Goal: Register for event/course

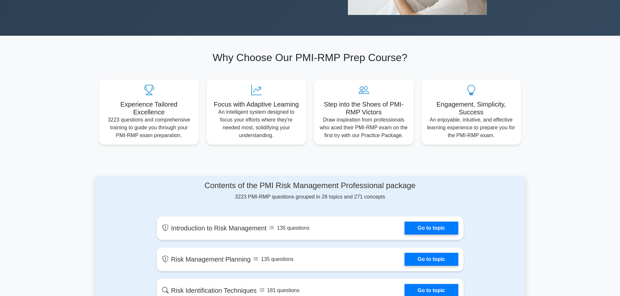
scroll to position [195, 0]
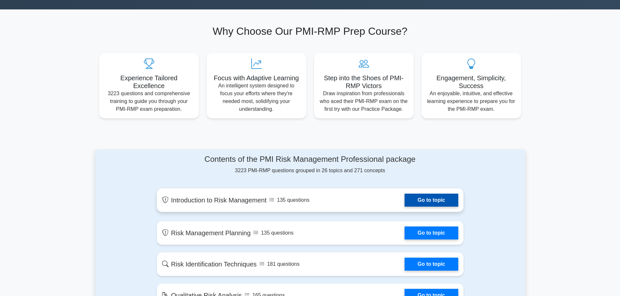
click at [404, 194] on link "Go to topic" at bounding box center [430, 200] width 53 height 13
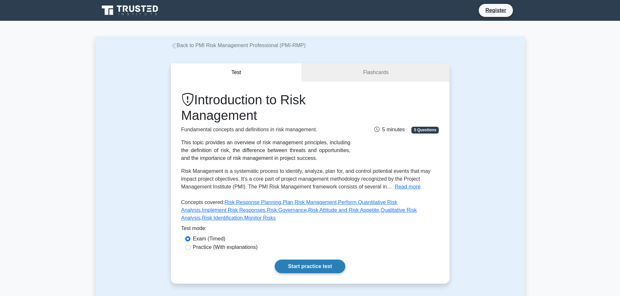
click at [275, 260] on link "Start practice test" at bounding box center [310, 267] width 71 height 14
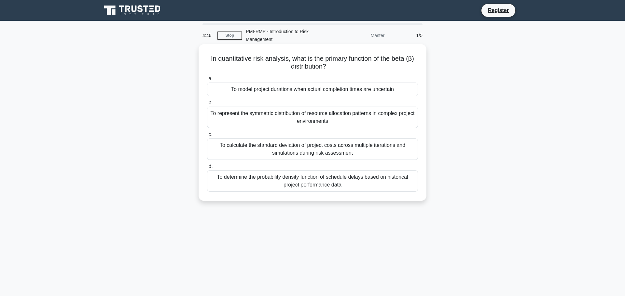
drag, startPoint x: 215, startPoint y: 103, endPoint x: 216, endPoint y: 108, distance: 5.1
click at [215, 104] on label "b. To represent the symmetric distribution of resource allocation patterns in c…" at bounding box center [312, 113] width 211 height 29
click at [221, 114] on div "To represent the symmetric distribution of resource allocation patterns in comp…" at bounding box center [312, 117] width 211 height 21
click at [207, 105] on input "b. To represent the symmetric distribution of resource allocation patterns in c…" at bounding box center [207, 103] width 0 height 4
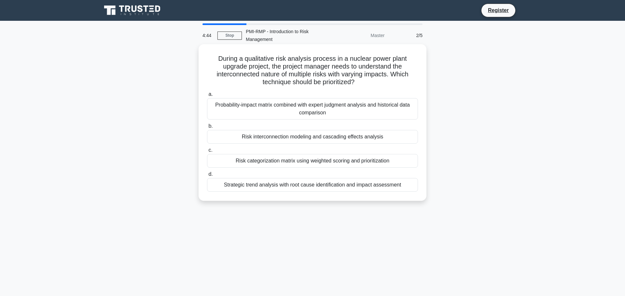
click at [277, 103] on div "Probability-impact matrix combined with expert judgment analysis and historical…" at bounding box center [312, 108] width 211 height 21
click at [207, 97] on input "a. Probability-impact matrix combined with expert judgment analysis and histori…" at bounding box center [207, 94] width 0 height 4
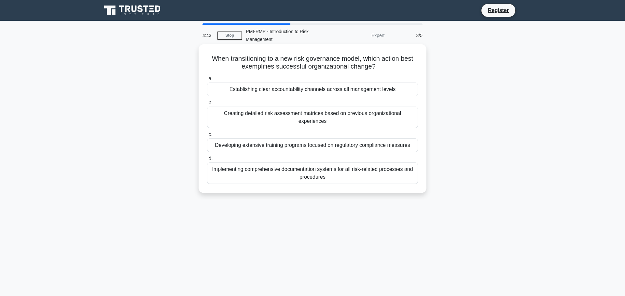
click at [279, 139] on div "Developing extensive training programs focused on regulatory compliance measures" at bounding box center [312, 146] width 211 height 14
click at [207, 137] on input "c. Developing extensive training programs focused on regulatory compliance meas…" at bounding box center [207, 135] width 0 height 4
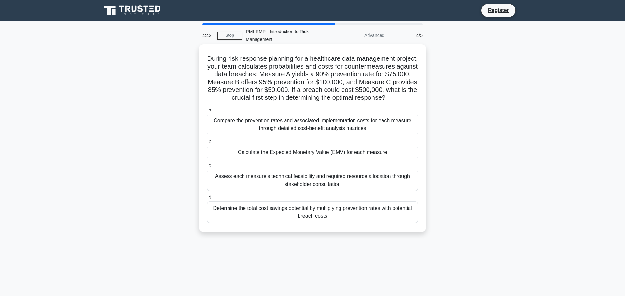
click at [284, 125] on div "Compare the prevention rates and associated implementation costs for each measu…" at bounding box center [312, 124] width 211 height 21
click at [207, 112] on input "a. Compare the prevention rates and associated implementation costs for each me…" at bounding box center [207, 110] width 0 height 4
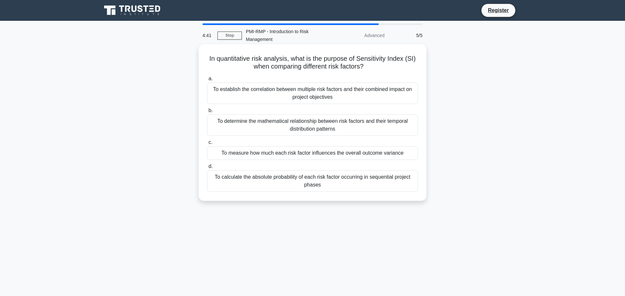
click at [297, 151] on div "To measure how much each risk factor influences the overall outcome variance" at bounding box center [312, 153] width 211 height 14
click at [207, 145] on input "c. To measure how much each risk factor influences the overall outcome variance" at bounding box center [207, 143] width 0 height 4
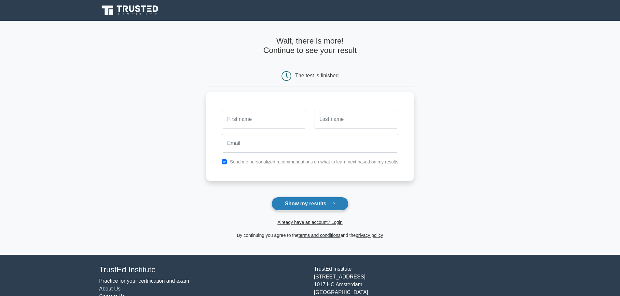
click at [329, 202] on icon at bounding box center [330, 204] width 9 height 4
